Goal: Task Accomplishment & Management: Manage account settings

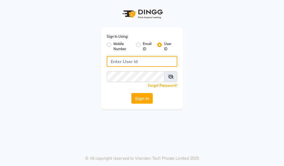
click at [122, 61] on input "Username" at bounding box center [142, 61] width 71 height 11
type input "7002685437"
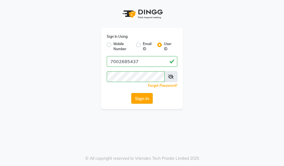
click at [145, 95] on button "Sign In" at bounding box center [141, 98] width 21 height 11
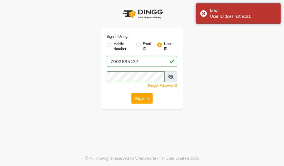
click at [166, 85] on link "Forgot Password?" at bounding box center [162, 86] width 29 height 4
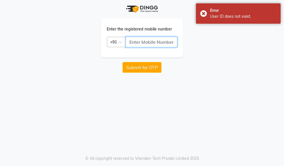
click at [144, 41] on input "text" at bounding box center [152, 42] width 52 height 11
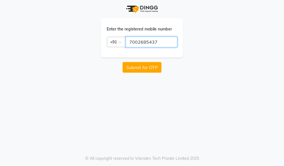
type input "7002685437"
drag, startPoint x: 122, startPoint y: 78, endPoint x: 129, endPoint y: 76, distance: 7.1
click at [122, 78] on div "Enter the registered mobile number Country Code × +91 7002685437 Submit for OTP…" at bounding box center [142, 83] width 284 height 166
click at [137, 67] on button "Submit for OTP" at bounding box center [142, 67] width 39 height 11
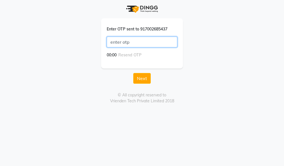
click at [115, 42] on input "text" at bounding box center [142, 42] width 71 height 11
type input "8125"
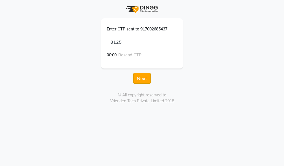
click at [144, 80] on button "Next" at bounding box center [142, 78] width 18 height 11
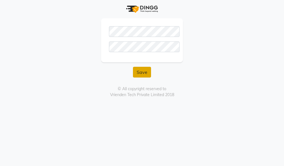
click at [141, 74] on button "Save" at bounding box center [142, 72] width 18 height 11
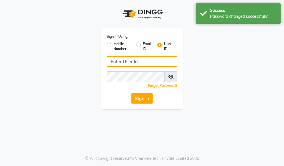
click at [122, 60] on input "Username" at bounding box center [142, 61] width 71 height 11
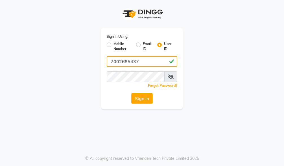
type input "7002685437"
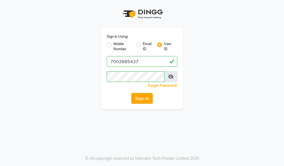
click at [144, 99] on button "Sign In" at bounding box center [141, 98] width 21 height 11
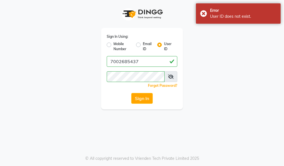
click at [170, 76] on icon at bounding box center [171, 77] width 6 height 5
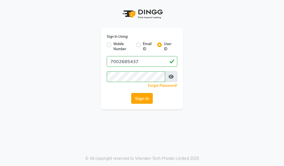
click at [142, 100] on button "Sign In" at bounding box center [141, 98] width 21 height 11
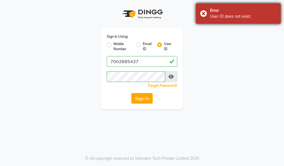
click at [226, 16] on div "User ID does not exist." at bounding box center [243, 17] width 66 height 6
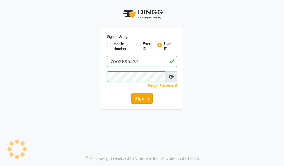
click at [145, 100] on button "Sign In" at bounding box center [141, 98] width 21 height 11
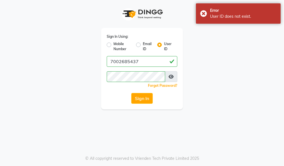
click at [164, 45] on label "User ID" at bounding box center [168, 47] width 9 height 10
click at [164, 45] on input "User ID" at bounding box center [166, 44] width 4 height 4
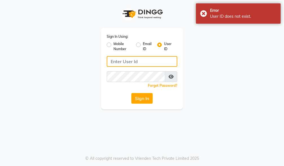
click at [123, 62] on input "Username" at bounding box center [142, 61] width 71 height 11
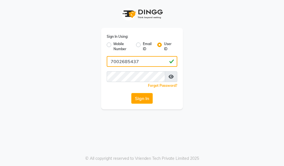
type input "7002685437"
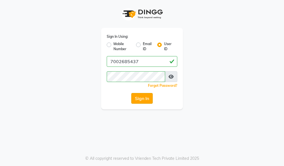
click at [144, 99] on button "Sign In" at bounding box center [141, 98] width 21 height 11
click at [63, 64] on div "Sign In Using: Mobile Number Email ID User ID 7002685437 Remember me Forgot Pas…" at bounding box center [141, 55] width 271 height 110
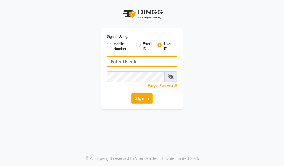
click at [128, 62] on input "Username" at bounding box center [142, 61] width 71 height 11
type input "7002685437"
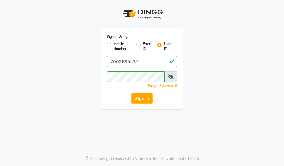
click at [143, 97] on button "Sign In" at bounding box center [141, 98] width 21 height 11
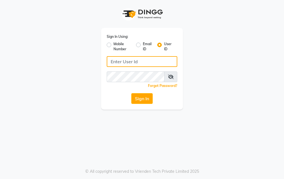
click at [124, 58] on input "Username" at bounding box center [142, 61] width 71 height 11
click at [25, 124] on div "Sign In Using: Mobile Number Email ID User ID Remember me Forgot Password? Sign…" at bounding box center [142, 89] width 284 height 179
click at [117, 62] on input "Username" at bounding box center [142, 61] width 71 height 11
type input "7002685437"
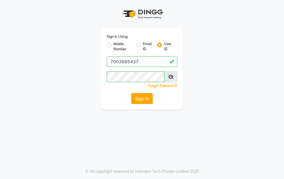
click at [138, 100] on button "Sign In" at bounding box center [141, 98] width 21 height 11
click at [139, 101] on button "Sign In" at bounding box center [141, 98] width 21 height 11
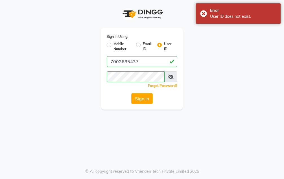
click at [172, 76] on icon at bounding box center [171, 77] width 6 height 5
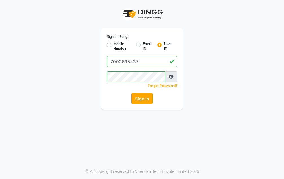
click at [145, 99] on button "Sign In" at bounding box center [141, 98] width 21 height 11
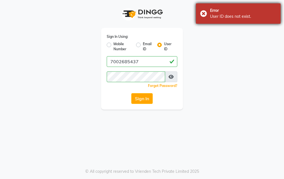
click at [245, 18] on div "User ID does not exist." at bounding box center [243, 17] width 66 height 6
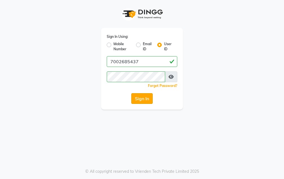
click at [146, 97] on button "Sign In" at bounding box center [141, 98] width 21 height 11
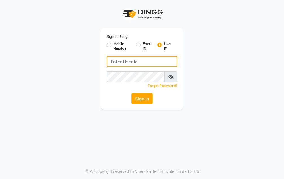
click at [132, 59] on input "Username" at bounding box center [142, 61] width 71 height 11
type input "7002685437"
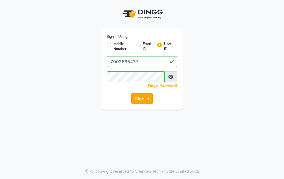
click at [144, 96] on button "Sign In" at bounding box center [141, 98] width 21 height 11
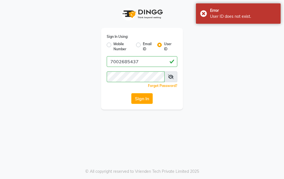
click at [267, 82] on div "Sign In Using: Mobile Number Email ID User ID 7002685437 Remember me Forgot Pas…" at bounding box center [141, 55] width 271 height 110
drag, startPoint x: 29, startPoint y: 60, endPoint x: 27, endPoint y: 56, distance: 3.7
click at [28, 57] on div "Sign In Using: Mobile Number Email ID User ID 7002685437 Remember me Forgot Pas…" at bounding box center [141, 55] width 271 height 110
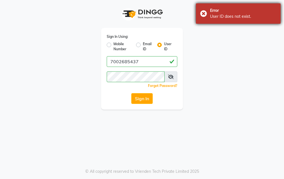
drag, startPoint x: 198, startPoint y: 14, endPoint x: 203, endPoint y: 13, distance: 5.3
click at [202, 14] on div "Error User ID does not exist." at bounding box center [238, 13] width 85 height 20
click at [203, 13] on div "Sign In Using: Mobile Number Email ID User ID 7002685437 Remember me Forgot Pas…" at bounding box center [141, 55] width 271 height 110
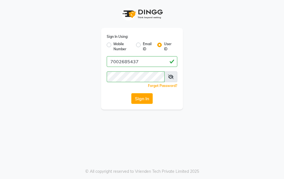
click at [75, 24] on div "Sign In Using: Mobile Number Email ID User ID 7002685437 Remember me Forgot Pas…" at bounding box center [141, 55] width 271 height 110
click at [170, 78] on icon at bounding box center [171, 77] width 6 height 5
click at [138, 99] on button "Sign In" at bounding box center [141, 98] width 21 height 11
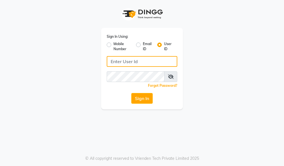
click at [121, 62] on input "Username" at bounding box center [142, 61] width 71 height 11
type input "7002685437"
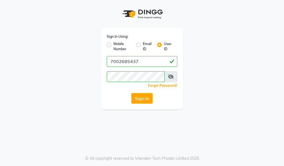
click at [173, 75] on icon at bounding box center [171, 77] width 6 height 5
click at [142, 100] on button "Sign In" at bounding box center [141, 98] width 21 height 11
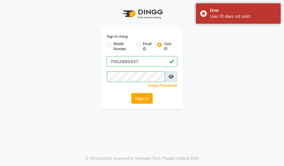
click at [114, 45] on label "Mobile Number" at bounding box center [123, 47] width 18 height 10
click at [114, 45] on input "Mobile Number" at bounding box center [116, 44] width 4 height 4
radio input "true"
radio input "false"
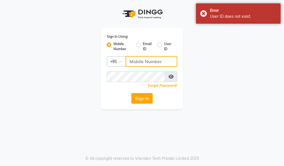
click at [136, 59] on input "Username" at bounding box center [152, 61] width 52 height 11
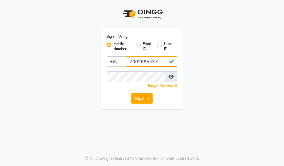
type input "7002685437"
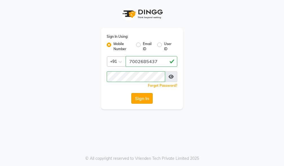
click at [142, 100] on button "Sign In" at bounding box center [141, 98] width 21 height 11
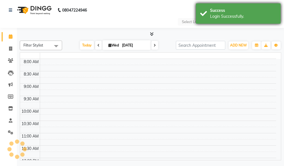
select select "en"
